Goal: Check status

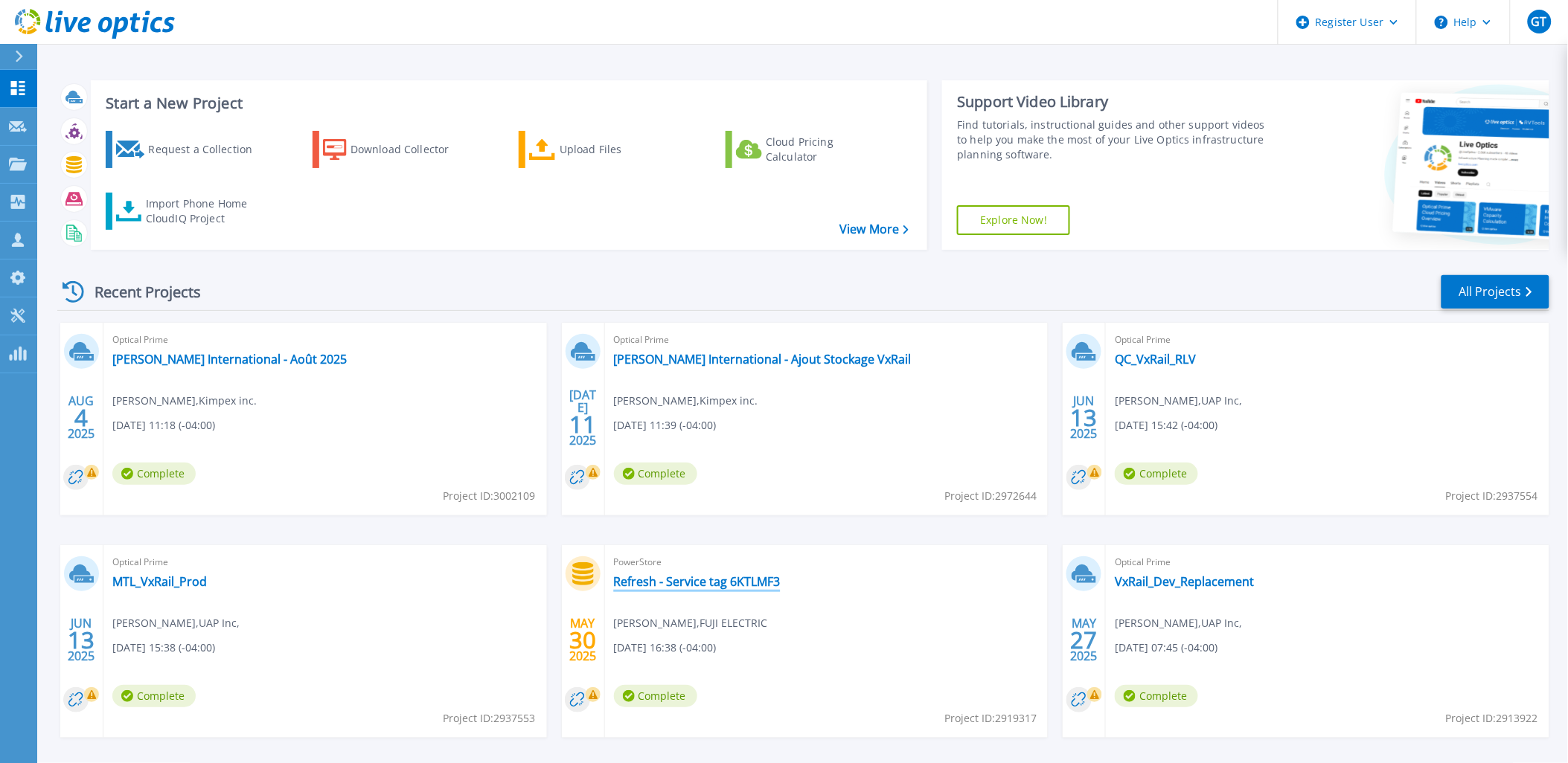
click at [673, 574] on link "Refresh - Service tag 6KTLMF3" at bounding box center [697, 581] width 166 height 15
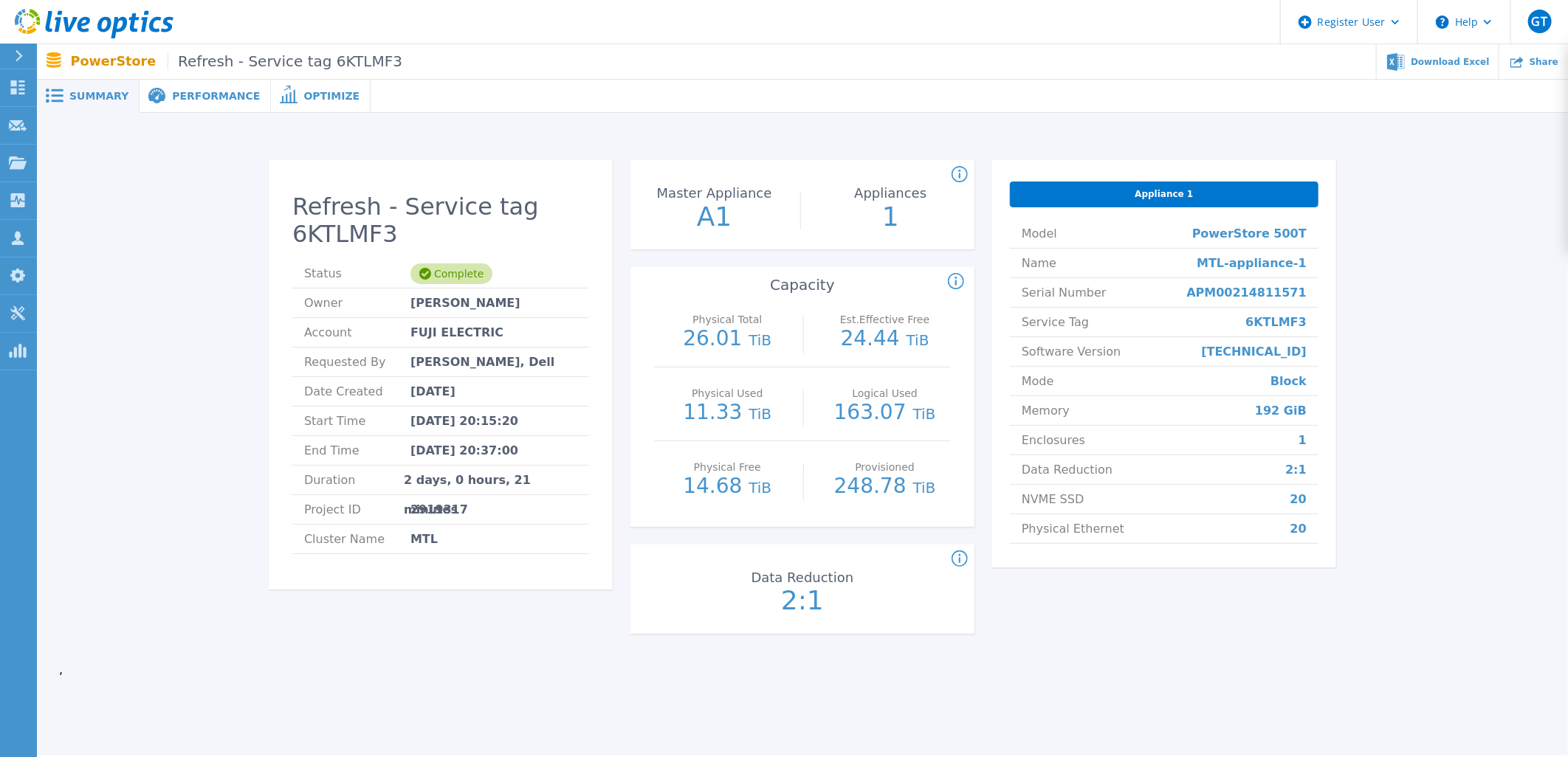
drag, startPoint x: 1132, startPoint y: 596, endPoint x: 1163, endPoint y: 596, distance: 31.0
click at [1143, 598] on div "Refresh - Service tag 6KTLMF3 Status Complete Owner [PERSON_NAME] Account FUJI …" at bounding box center [802, 406] width 1531 height 586
click at [203, 91] on span "Performance" at bounding box center [215, 96] width 88 height 10
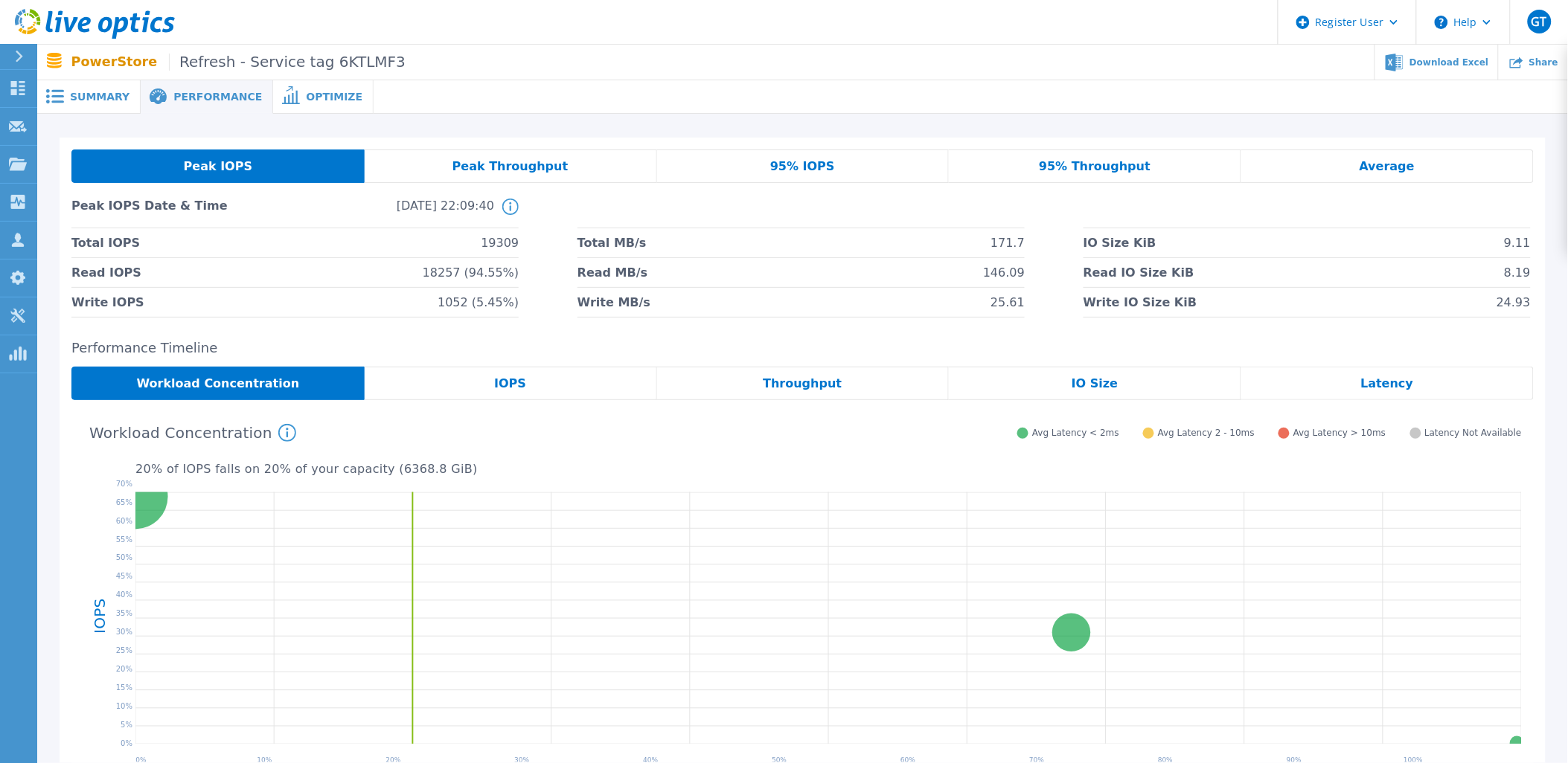
click at [65, 90] on span at bounding box center [53, 96] width 33 height 14
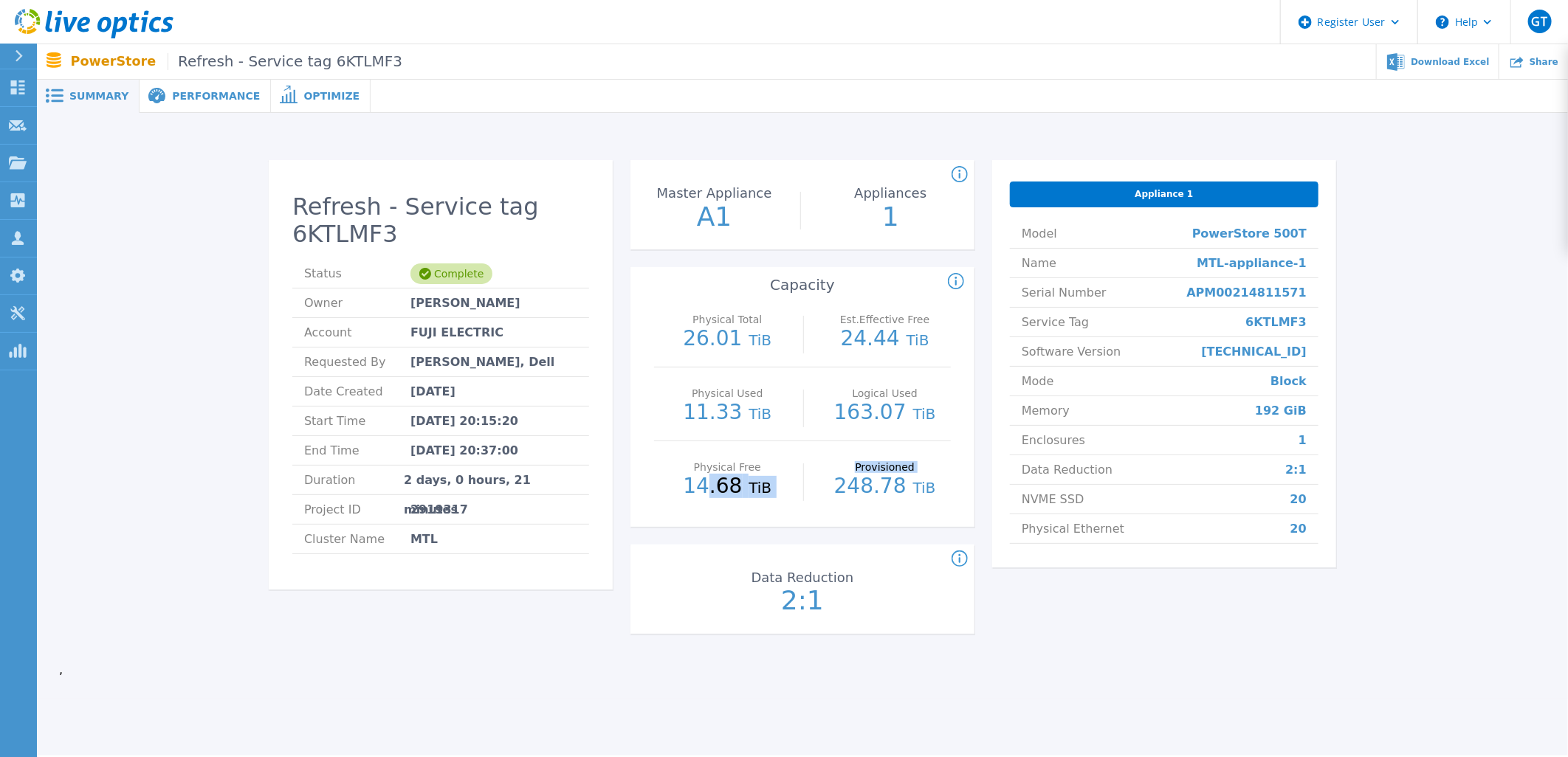
drag, startPoint x: 733, startPoint y: 417, endPoint x: 833, endPoint y: 437, distance: 102.0
click at [833, 441] on div "Physical Free 14.68 TiB Provisioned 248.78 TiB" at bounding box center [802, 478] width 297 height 73
drag, startPoint x: 833, startPoint y: 437, endPoint x: 1224, endPoint y: 603, distance: 424.8
click at [831, 441] on div "Provisioned 248.78 TiB" at bounding box center [885, 478] width 133 height 73
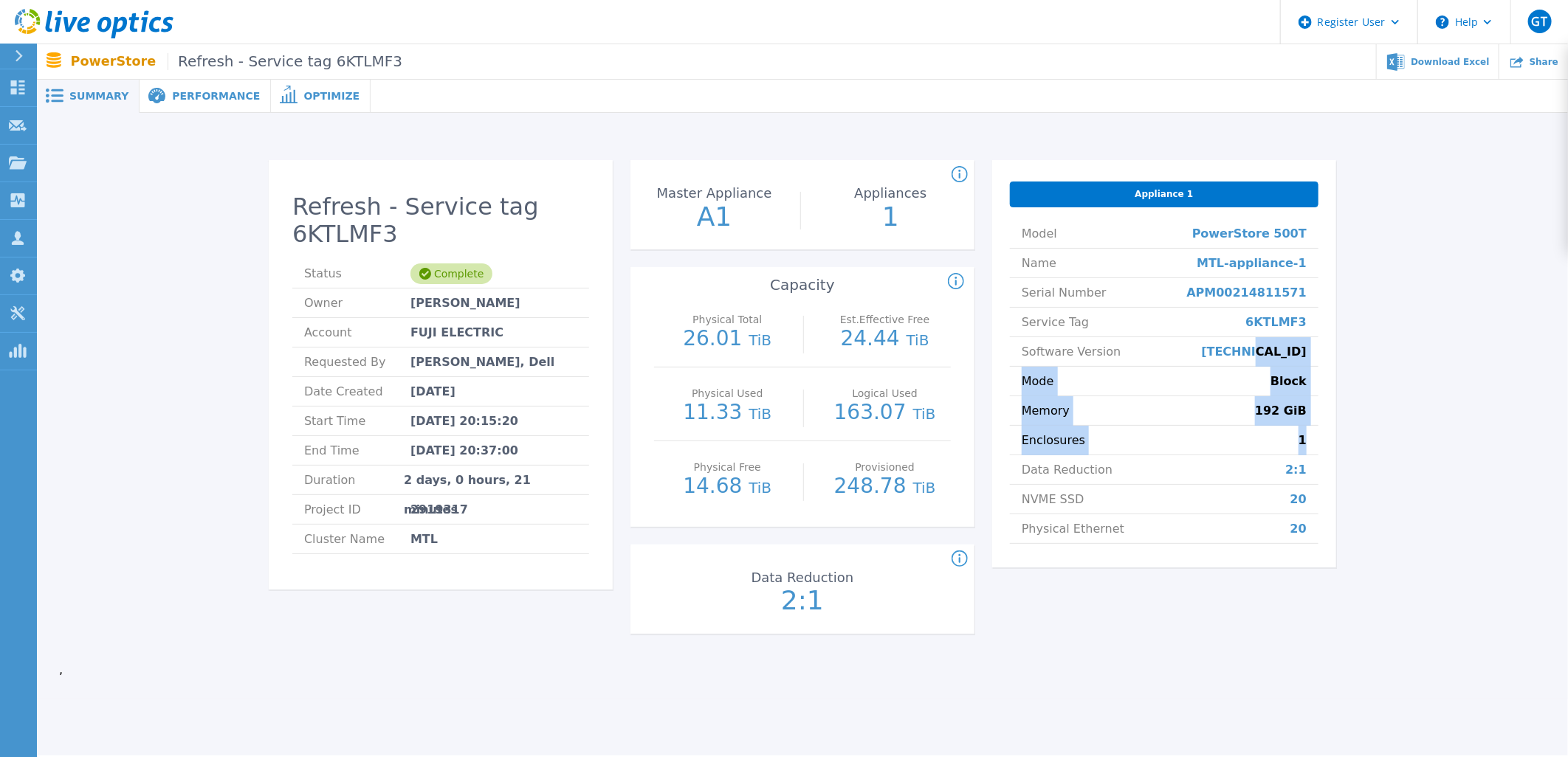
drag, startPoint x: 1276, startPoint y: 281, endPoint x: 1276, endPoint y: 332, distance: 51.0
click at [1276, 332] on div "Refresh - Service tag 6KTLMF3 Status Complete Owner Sridhar Reddy Account FUJI …" at bounding box center [802, 400] width 1487 height 527
click at [1388, 391] on div "Refresh - Service tag 6KTLMF3 Status Complete Owner Sridhar Reddy Account FUJI …" at bounding box center [802, 400] width 1487 height 527
click at [1505, 360] on div "Refresh - Service tag 6KTLMF3 Status Complete Owner Sridhar Reddy Account FUJI …" at bounding box center [802, 400] width 1487 height 527
